Goal: Communication & Community: Share content

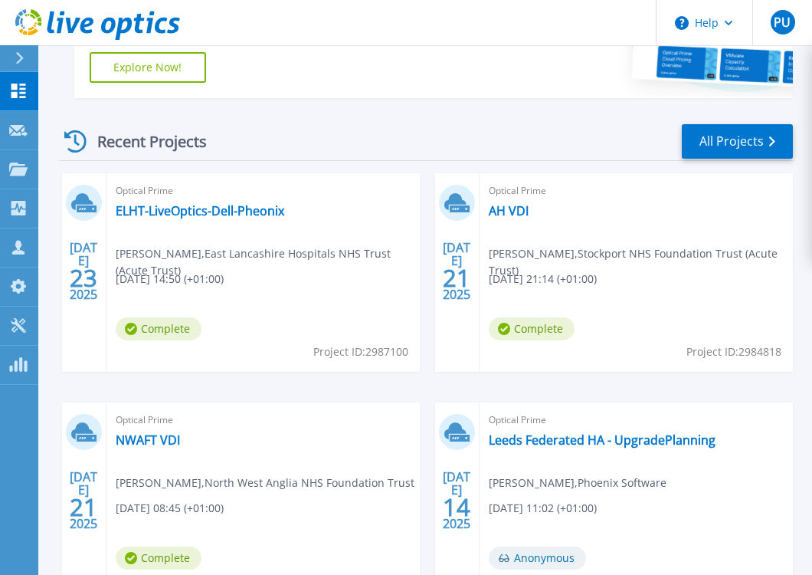
scroll to position [383, 0]
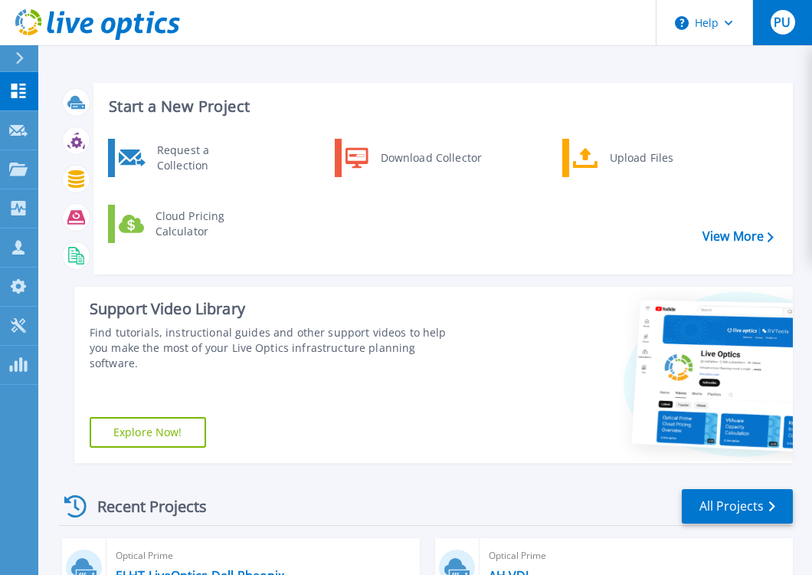
click at [786, 25] on span "PU" at bounding box center [782, 22] width 17 height 12
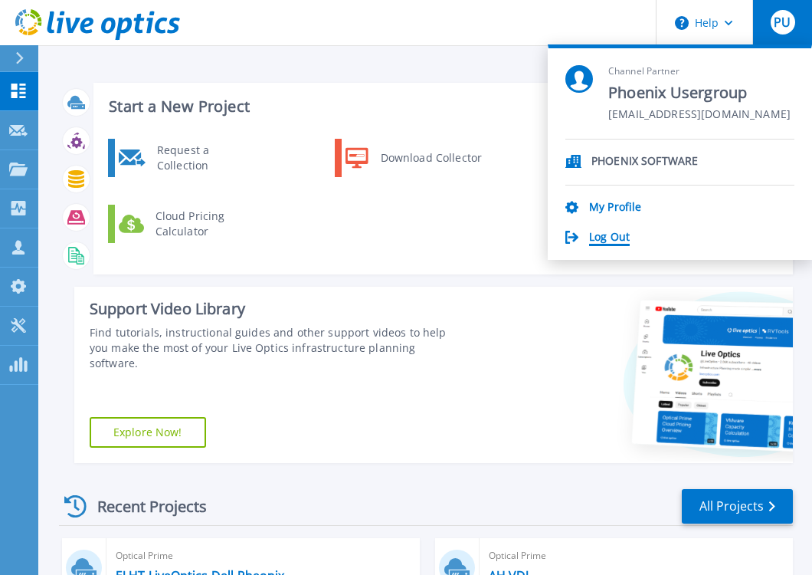
click at [601, 238] on link "Log Out" at bounding box center [609, 238] width 41 height 15
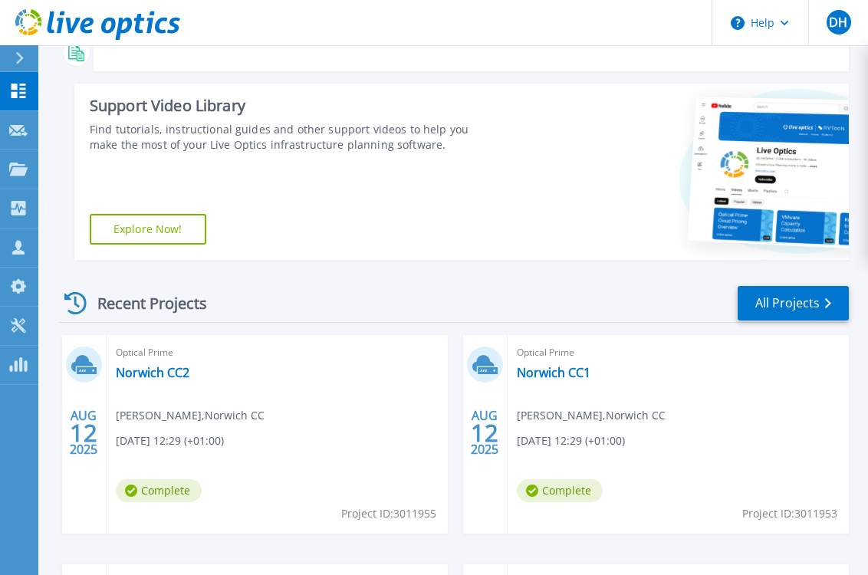
scroll to position [153, 0]
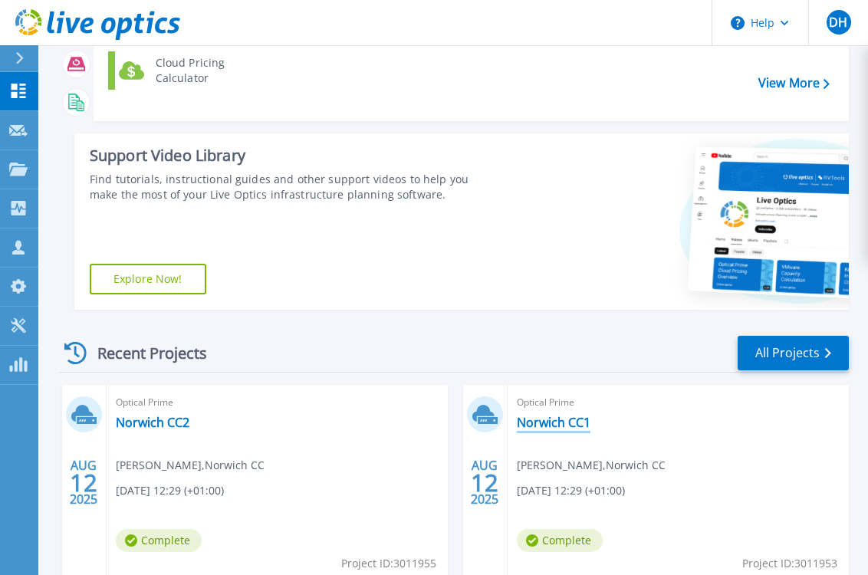
click at [560, 424] on link "Norwich CC1" at bounding box center [554, 422] width 74 height 15
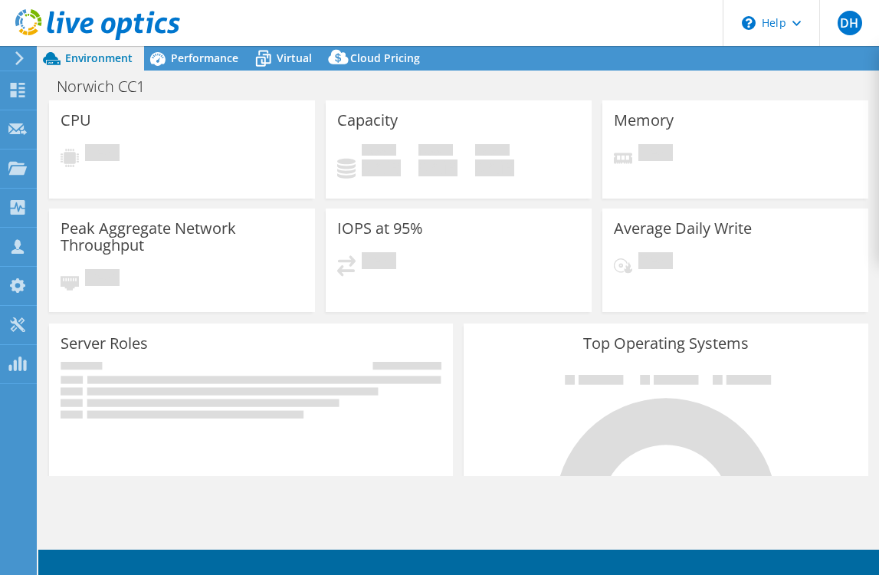
select select "EULondon"
select select "USD"
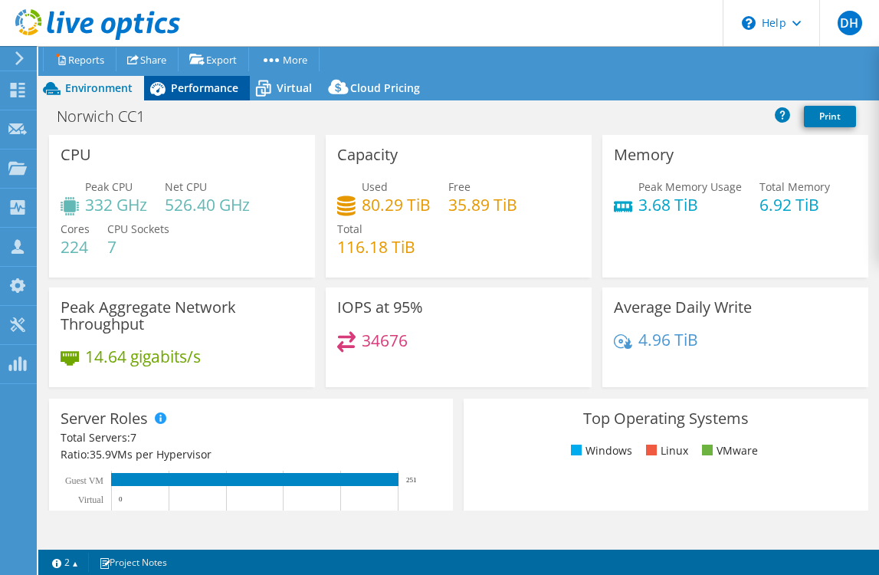
click at [215, 95] on div "Performance" at bounding box center [197, 88] width 106 height 25
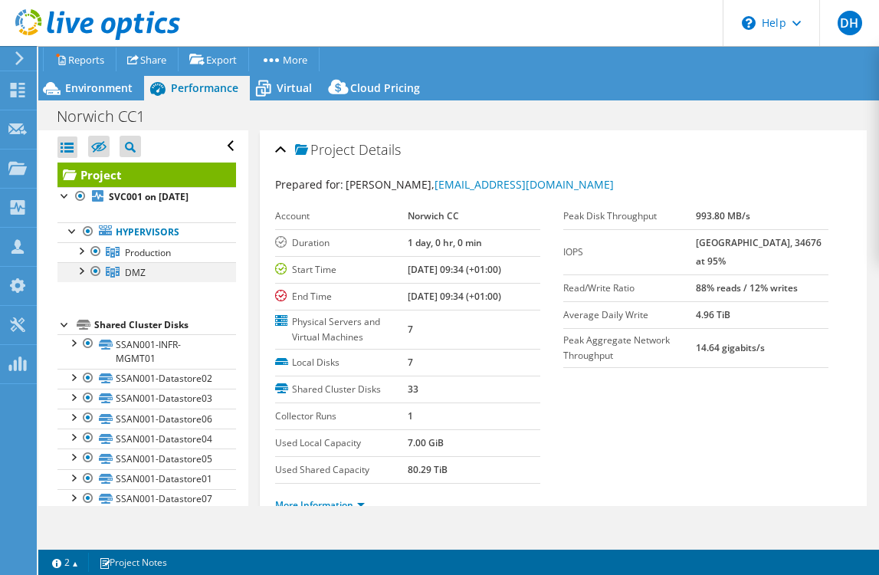
click at [96, 274] on div at bounding box center [95, 271] width 15 height 18
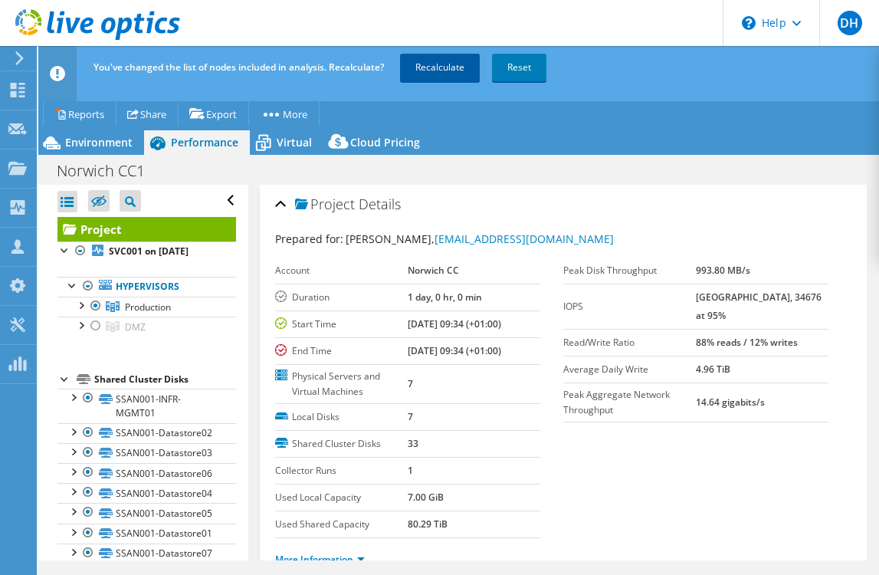
click at [447, 68] on link "Recalculate" at bounding box center [440, 68] width 80 height 28
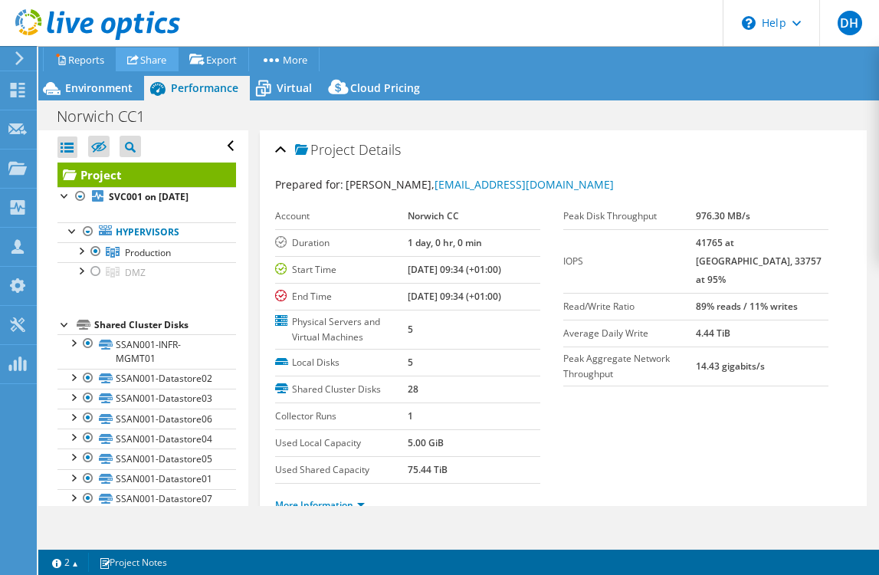
click at [167, 60] on link "Share" at bounding box center [147, 60] width 63 height 24
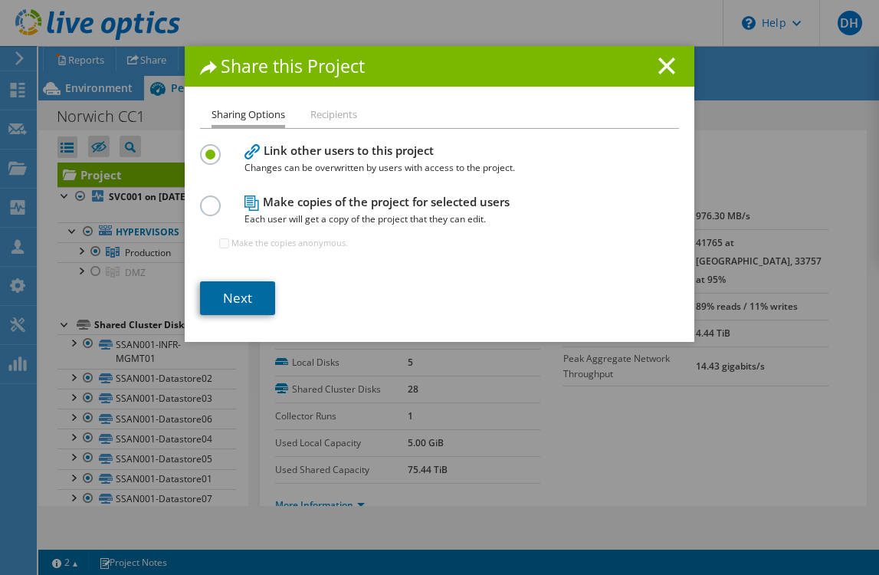
click at [228, 293] on link "Next" at bounding box center [237, 298] width 75 height 34
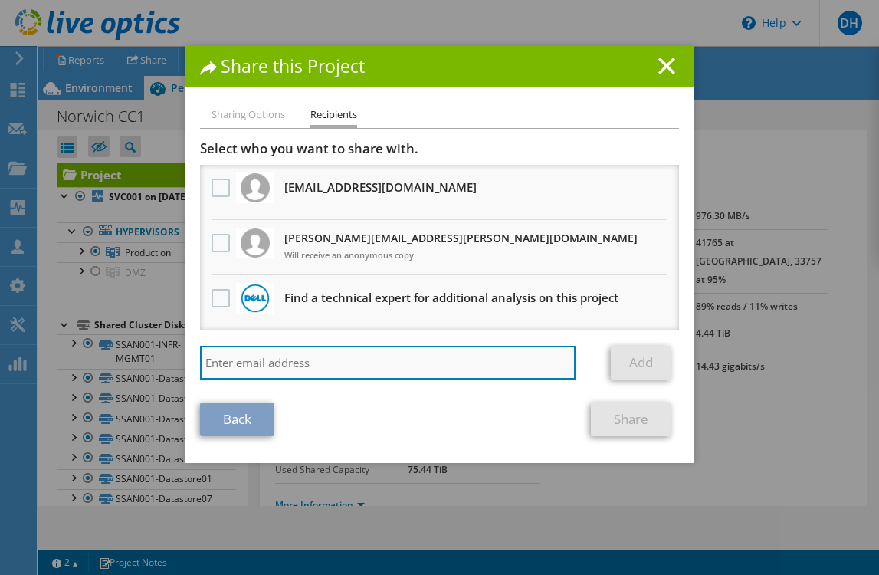
click at [272, 368] on input "search" at bounding box center [388, 363] width 376 height 34
paste input "[EMAIL_ADDRESS][DOMAIN_NAME]"
type input "[EMAIL_ADDRESS][DOMAIN_NAME]"
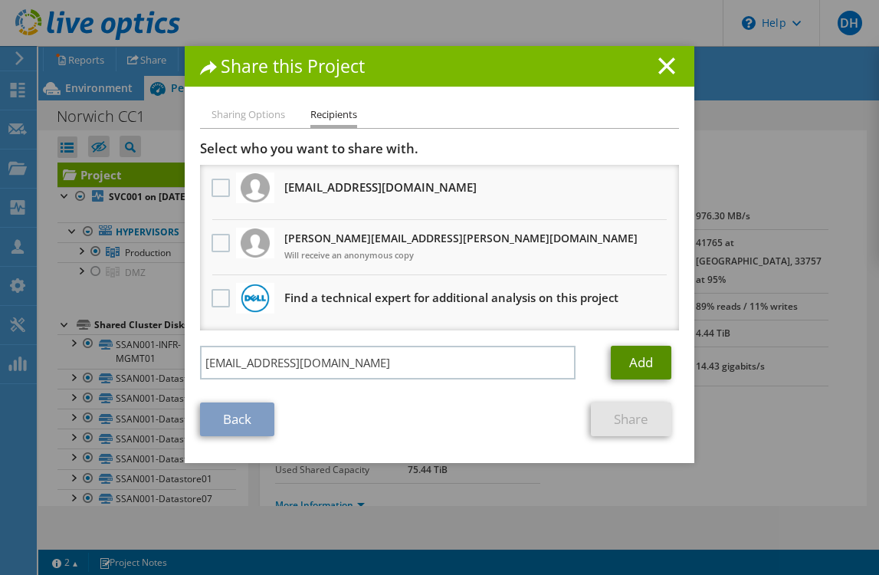
click at [625, 356] on link "Add" at bounding box center [641, 363] width 61 height 34
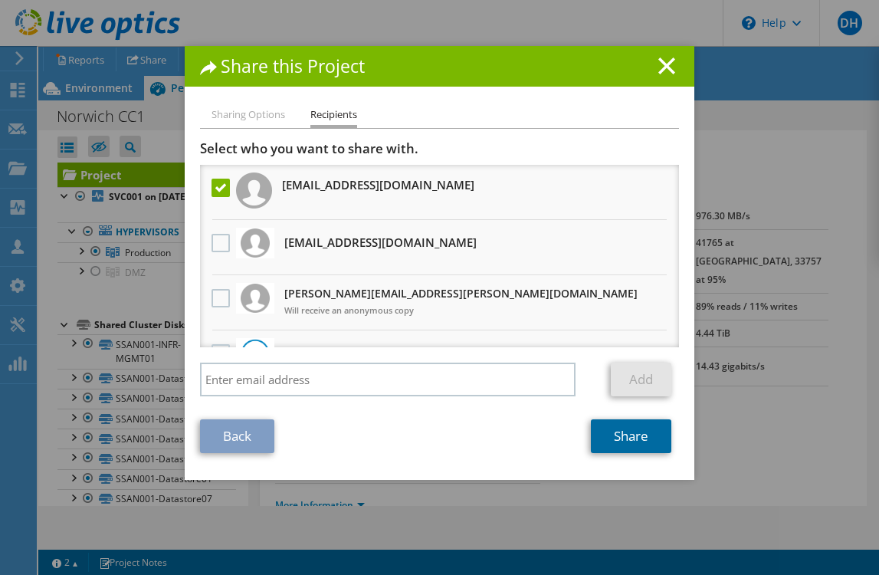
click at [649, 445] on link "Share" at bounding box center [631, 436] width 80 height 34
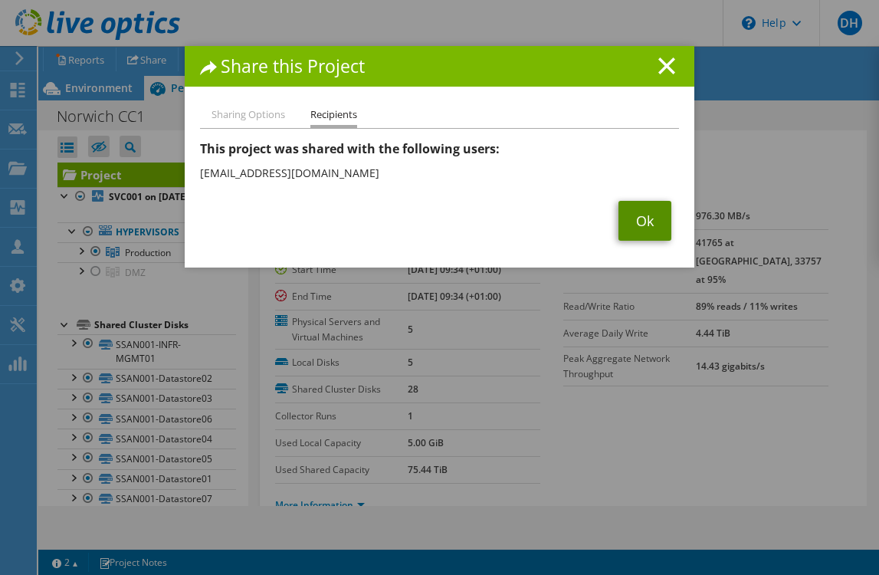
click at [641, 220] on link "Ok" at bounding box center [645, 221] width 53 height 40
